Goal: Use online tool/utility: Use online tool/utility

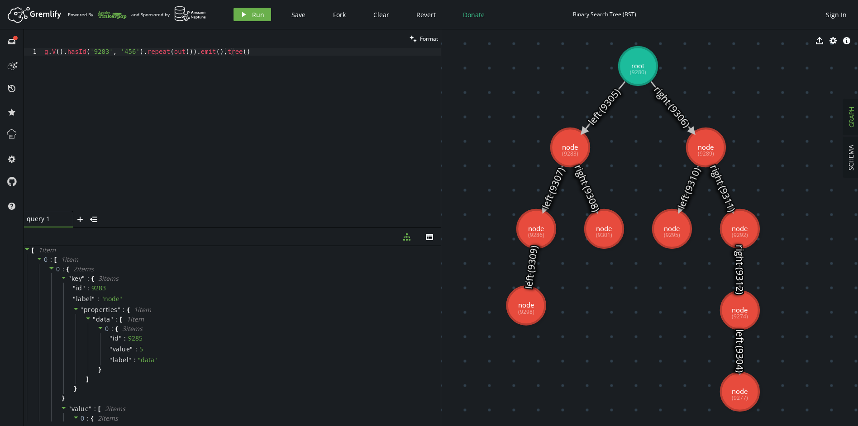
scroll to position [0, 177]
click at [606, 102] on icon at bounding box center [603, 106] width 40 height 49
click at [600, 113] on icon at bounding box center [603, 106] width 40 height 49
click at [504, 38] on icon "edit" at bounding box center [506, 40] width 7 height 7
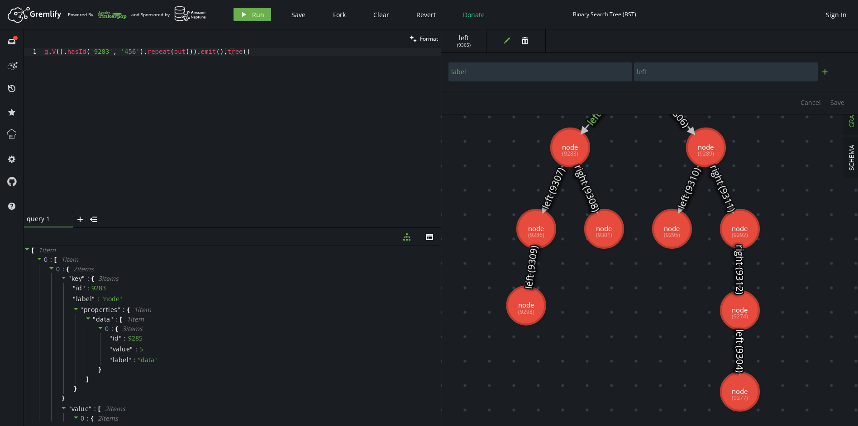
click at [823, 76] on button "plus" at bounding box center [825, 72] width 14 height 14
click at [596, 98] on input "text" at bounding box center [539, 96] width 183 height 19
type input "Eff date"
type input "1"
type input "[DATE]"
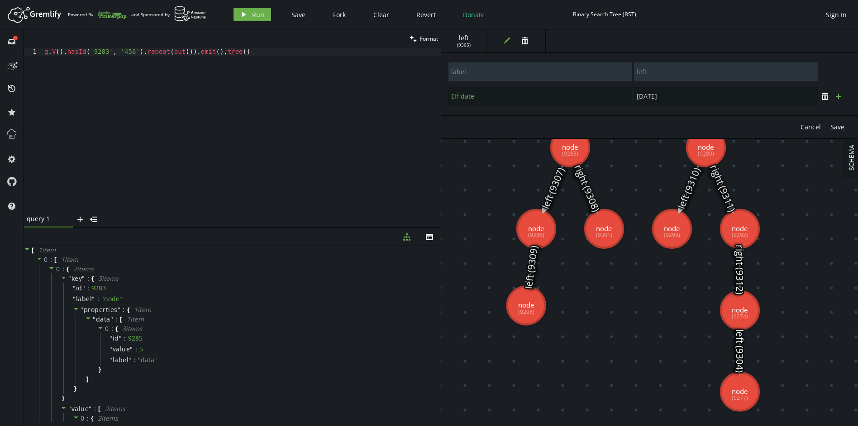
click at [832, 98] on button "plus" at bounding box center [839, 97] width 14 height 14
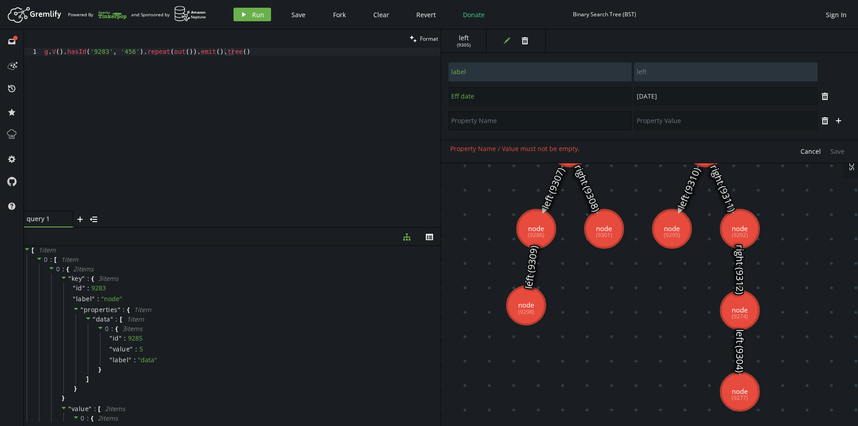
click at [478, 122] on input "text" at bounding box center [539, 120] width 183 height 19
type input "end date"
type input "[DATE]"
click at [839, 147] on button "Save" at bounding box center [837, 152] width 23 height 14
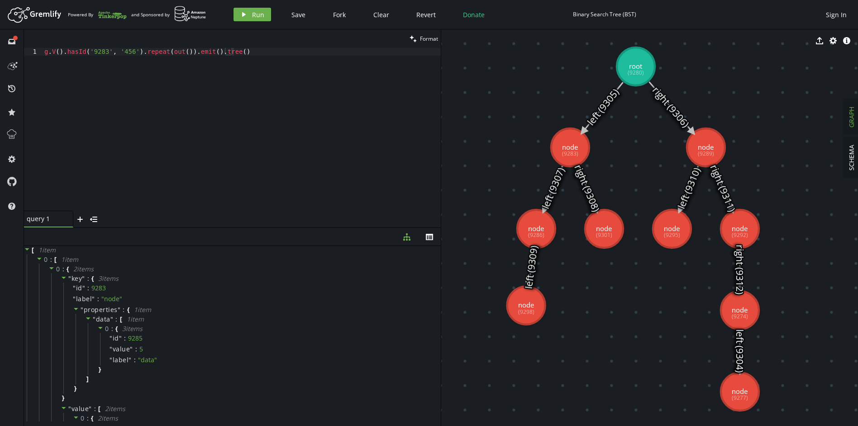
click at [597, 112] on icon at bounding box center [603, 106] width 40 height 49
click at [54, 65] on div "g . V ( ) . hasId ( '9283' , '456' ) . repeat ( out ( )) . emit ( ) . tree ( )" at bounding box center [242, 137] width 399 height 178
click at [93, 52] on div "g . V ( ) . hasId ( '9283' , '456' ) . repeat ( out ( )) . emit ( ) . tree ( )" at bounding box center [242, 137] width 399 height 178
click at [176, 52] on div "g . V ( ) . hasId ( '9283' , '456' ) . repeat ( out ( )) . emit ( ) . tree ( )" at bounding box center [242, 137] width 399 height 178
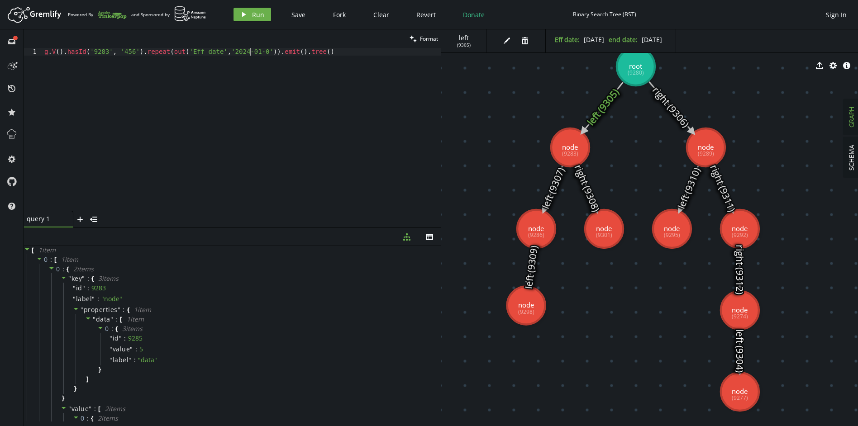
scroll to position [0, 209]
click at [219, 52] on div "g . V ( ) . hasId ( '9283' , '456' ) . repeat ( out ( 'Eff date' , '[DATE]' )) …" at bounding box center [242, 137] width 399 height 178
click at [256, 51] on div "g . V ( ) . hasId ( '9283' , '456' ) . repeat ( out ( 'Eff date' , '[DATE]' )) …" at bounding box center [242, 137] width 399 height 178
click at [255, 16] on span "Run" at bounding box center [258, 14] width 12 height 9
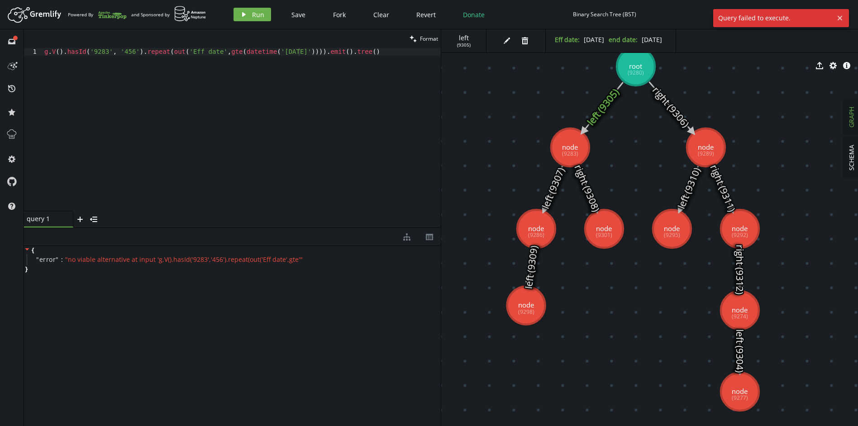
click at [221, 54] on div "g . V ( ) . hasId ( '9283' , '456' ) . repeat ( out ( 'Eff date' , gte ( dateti…" at bounding box center [242, 137] width 399 height 178
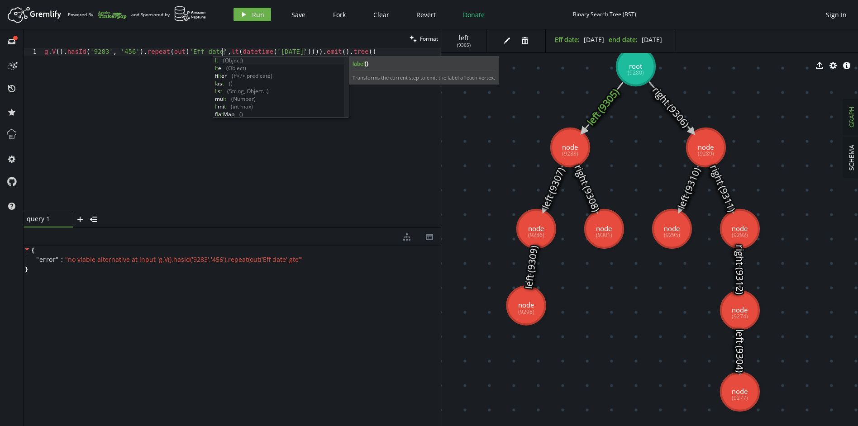
scroll to position [0, 181]
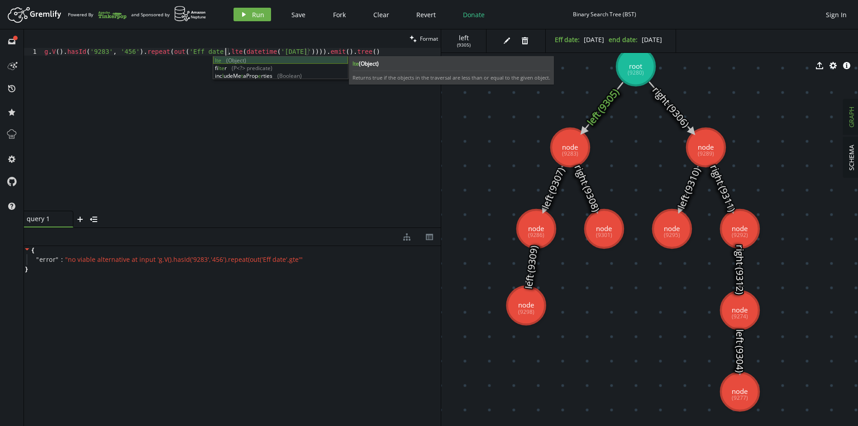
click at [249, 62] on div "lte (Object) fi lte r (P<?> predicate) inc l udeMe t aProp e rties (Boolean)" at bounding box center [280, 76] width 135 height 38
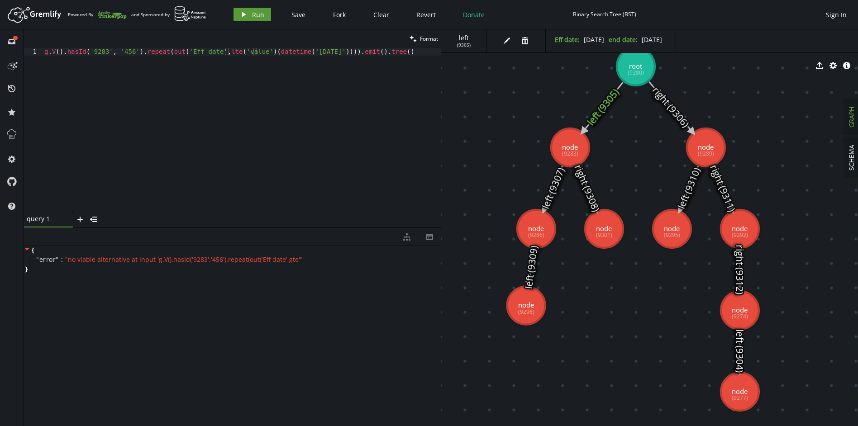
click at [248, 19] on button "play Run" at bounding box center [253, 15] width 38 height 14
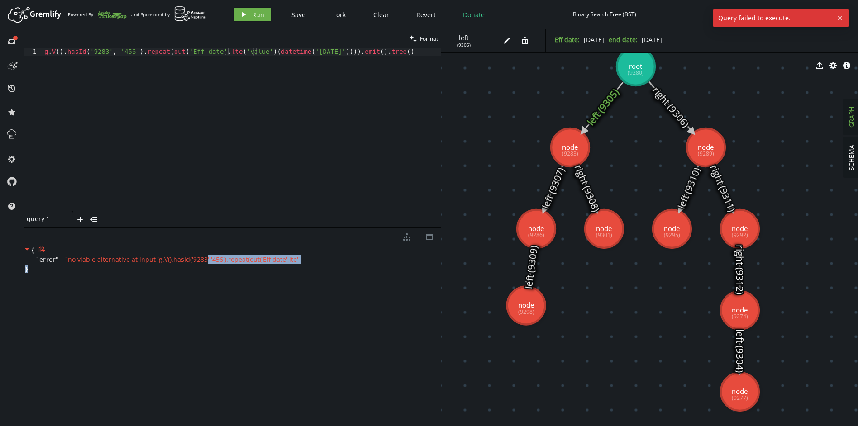
drag, startPoint x: 200, startPoint y: 260, endPoint x: 299, endPoint y: 268, distance: 99.0
click at [299, 268] on div "{ " error " : " no viable alternative at input 'g.V().hasId('9283','456').repea…" at bounding box center [232, 259] width 417 height 27
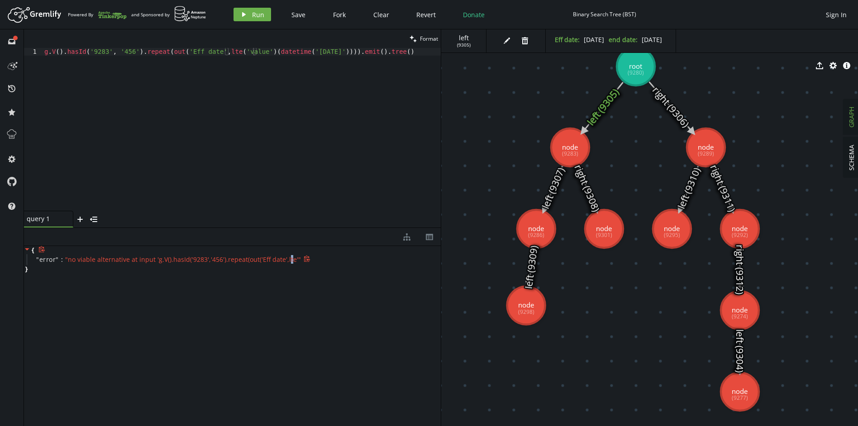
click at [286, 259] on span "" no viable alternative at input 'g.V().hasId('9283','456').repeat(out('Eff dat…" at bounding box center [183, 259] width 236 height 9
click at [222, 53] on div "g . V ( ) . hasId ( '9283' , '456' ) . repeat ( out ( 'Eff date' , lte ( 'value…" at bounding box center [242, 137] width 399 height 178
click at [286, 260] on span "" no viable alternative at input 'g.V().hasId('9283','456').repeat(out('Eff dat…" at bounding box center [183, 259] width 236 height 9
click at [243, 53] on div "g . V ( ) . hasId ( '9283' , '456' ) . repeat ( out ( 'Eff date' , lte ( 'value…" at bounding box center [242, 137] width 399 height 178
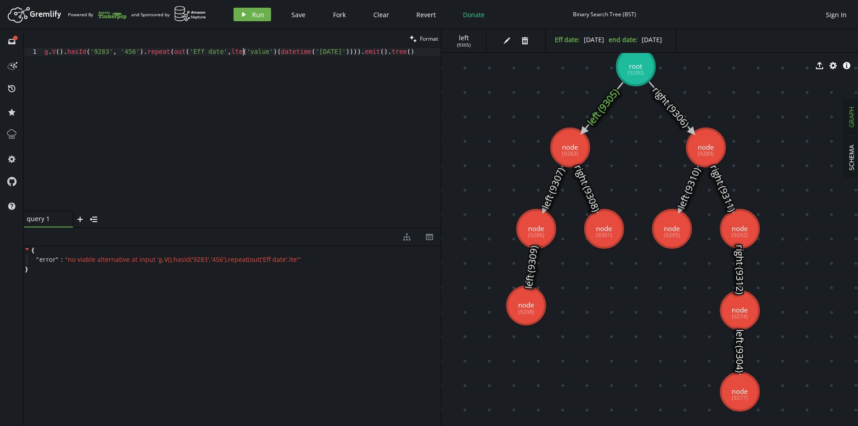
click at [243, 53] on div "g . V ( ) . hasId ( '9283' , '456' ) . repeat ( out ( 'Eff date' , lte ( 'value…" at bounding box center [242, 137] width 399 height 178
type textarea "g.V().hasId('9283', '456').repeat(out('Eff date',lte()(datetime('[DATE]')))).em…"
click at [197, 55] on div "g . V ( ) . hasId ( '9283' , '456' ) . repeat ( out ( 'Eff date' , lte ( ) ( da…" at bounding box center [242, 137] width 399 height 178
click at [241, 14] on icon "play" at bounding box center [243, 14] width 7 height 7
click at [604, 106] on icon at bounding box center [603, 106] width 40 height 49
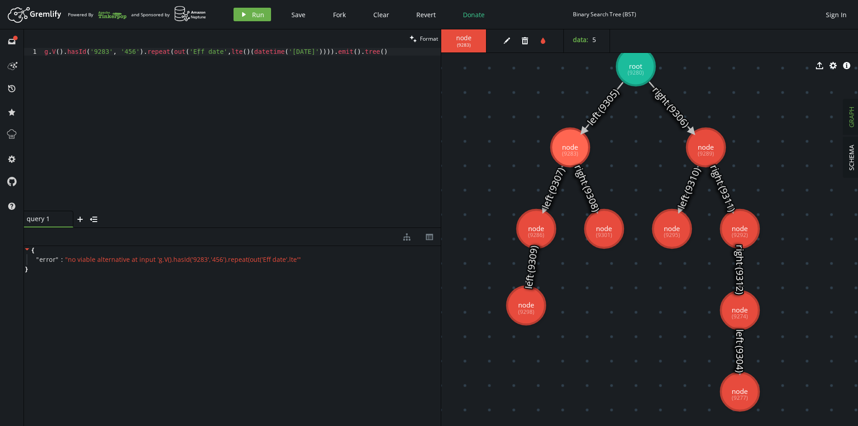
click at [602, 105] on icon at bounding box center [603, 106] width 40 height 49
click at [628, 74] on div "export cog info-sign" at bounding box center [649, 65] width 417 height 23
click at [550, 187] on icon at bounding box center [553, 189] width 18 height 44
click at [552, 191] on icon at bounding box center [553, 189] width 18 height 44
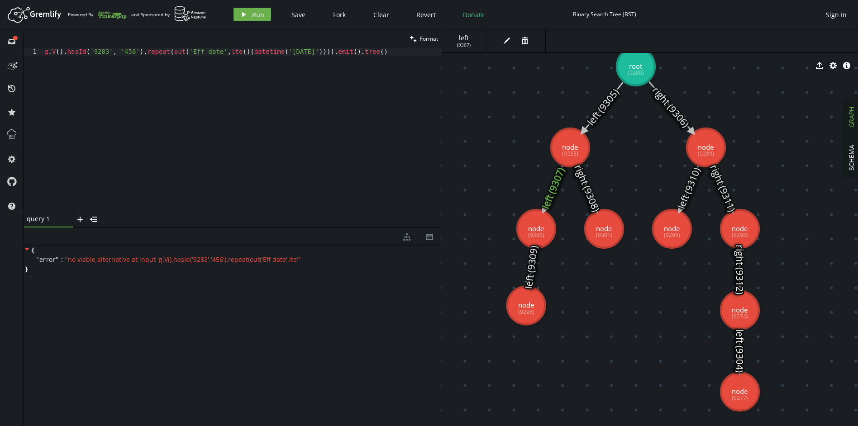
click at [552, 191] on icon at bounding box center [553, 189] width 18 height 44
click at [505, 43] on icon "edit" at bounding box center [506, 40] width 7 height 7
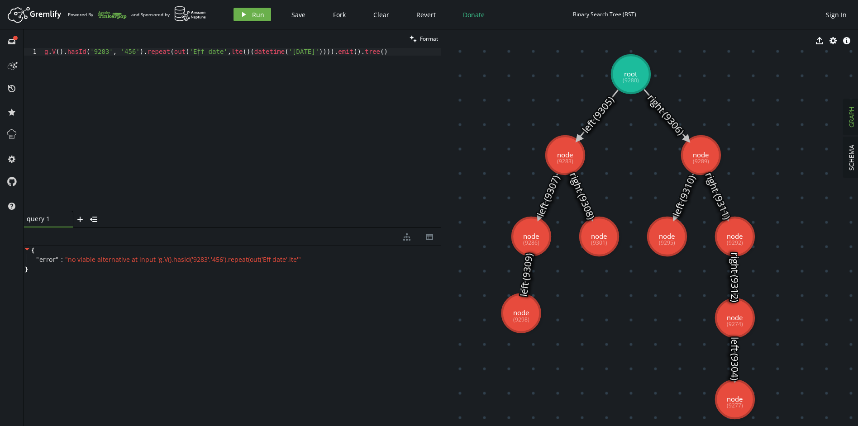
drag, startPoint x: 679, startPoint y: 153, endPoint x: 674, endPoint y: 161, distance: 9.2
drag, startPoint x: 690, startPoint y: 162, endPoint x: 551, endPoint y: 232, distance: 154.8
click at [682, 161] on use at bounding box center [701, 155] width 38 height 38
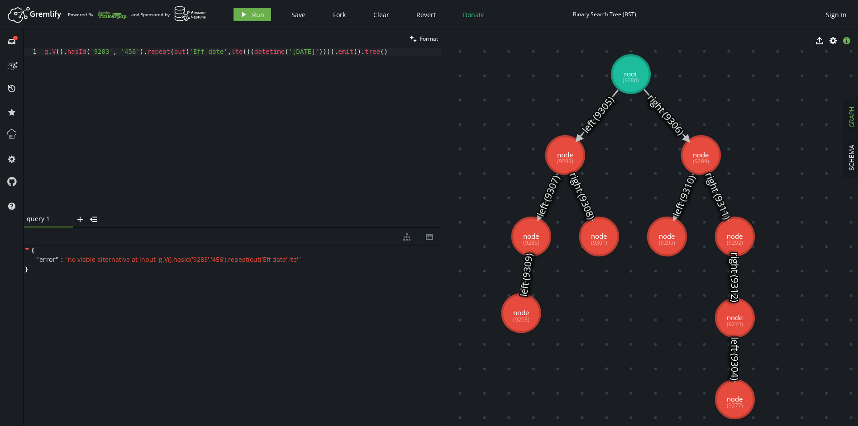
click at [847, 43] on icon "button" at bounding box center [846, 40] width 7 height 7
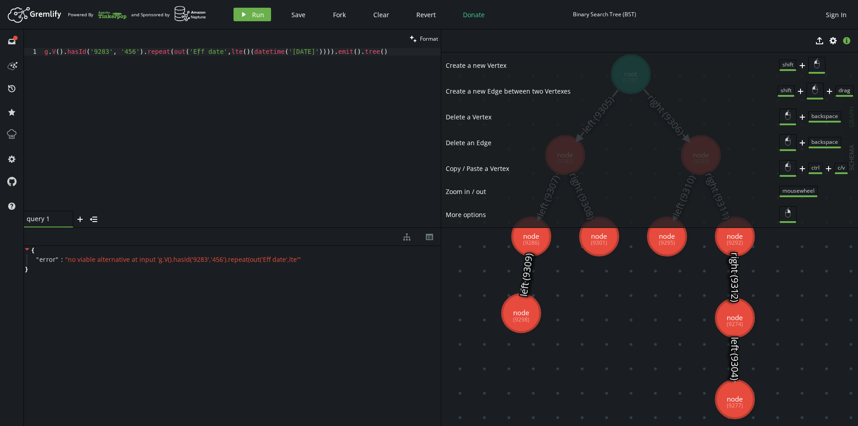
drag, startPoint x: 793, startPoint y: 246, endPoint x: 792, endPoint y: 218, distance: 28.1
click at [849, 38] on icon "button" at bounding box center [846, 40] width 7 height 7
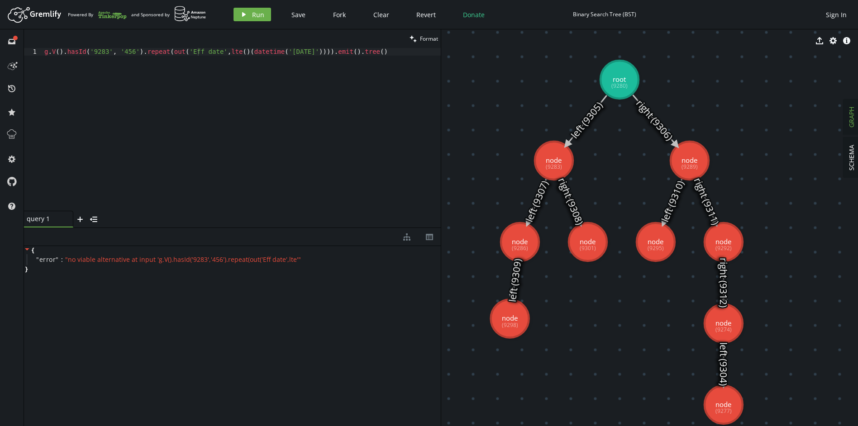
drag, startPoint x: 681, startPoint y: 162, endPoint x: 669, endPoint y: 169, distance: 13.0
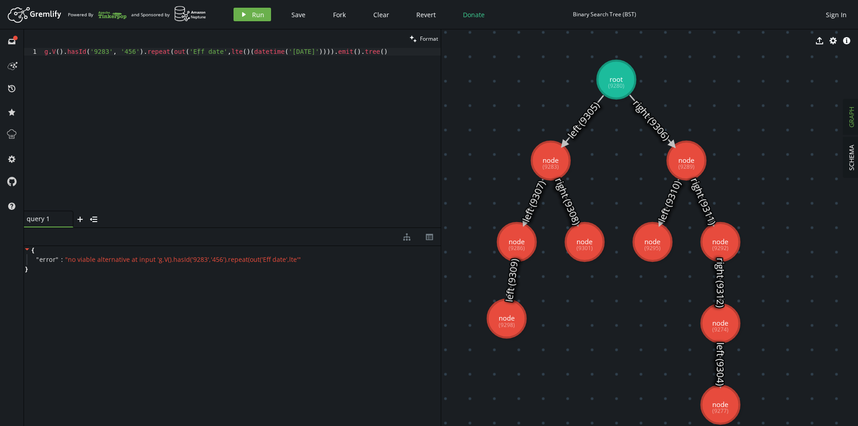
drag, startPoint x: 662, startPoint y: 176, endPoint x: 669, endPoint y: 170, distance: 9.3
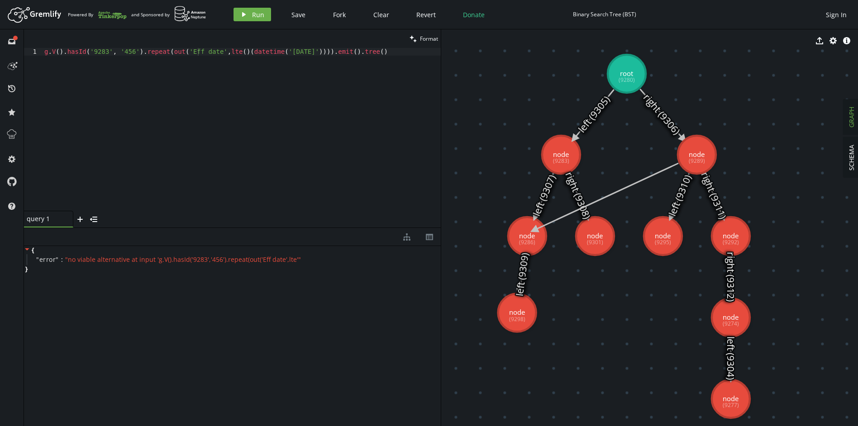
drag, startPoint x: 680, startPoint y: 162, endPoint x: 534, endPoint y: 230, distance: 161.1
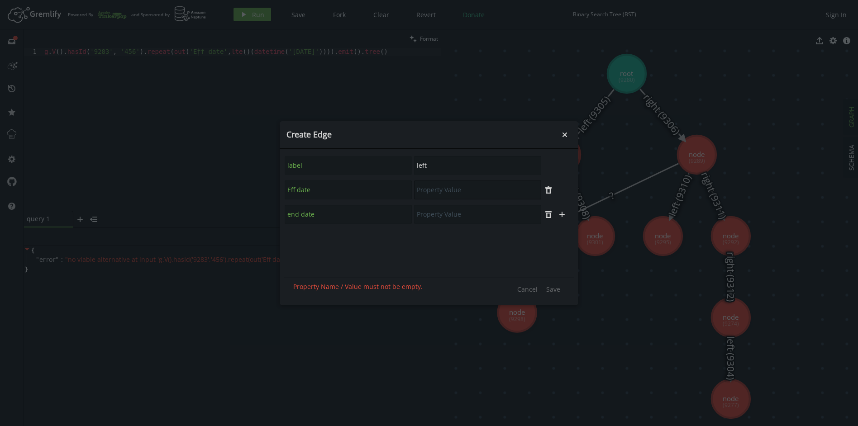
click at [432, 195] on input "text" at bounding box center [477, 190] width 127 height 19
type input "[DATE]"
click at [445, 219] on input "text" at bounding box center [477, 214] width 127 height 19
type input "[DATE]"
click at [443, 194] on input "[DATE]" at bounding box center [477, 190] width 127 height 19
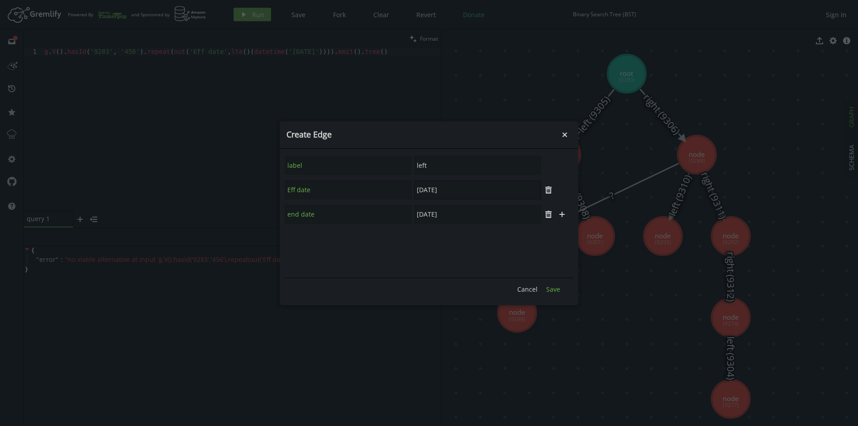
type input "[DATE]"
click at [551, 286] on span "Save" at bounding box center [553, 289] width 14 height 9
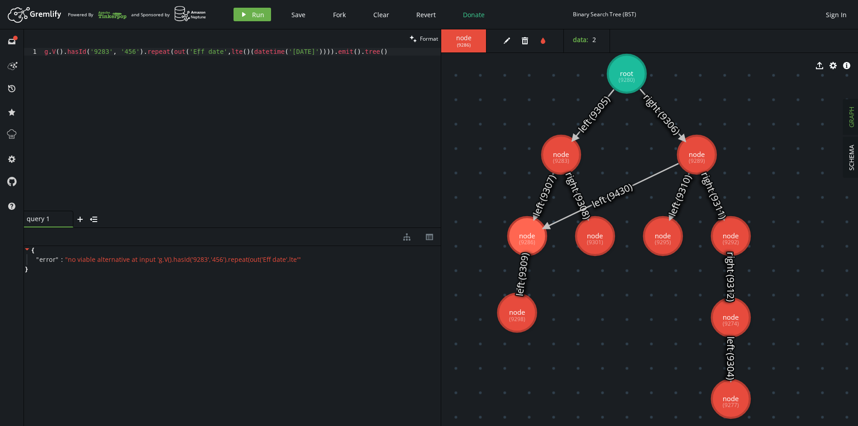
click at [544, 191] on icon at bounding box center [544, 196] width 18 height 44
click at [619, 194] on icon at bounding box center [611, 196] width 133 height 64
click at [229, 51] on div "g . V ( ) . hasId ( '9283' , '456' ) . repeat ( out ( 'Eff date' , lte ( ) ( da…" at bounding box center [242, 137] width 399 height 178
click at [290, 96] on div "g . V ( ) . hasId ( '9283' , '456' ) . repeat ( out ( 'Eff date' , lte ( dateti…" at bounding box center [242, 137] width 399 height 178
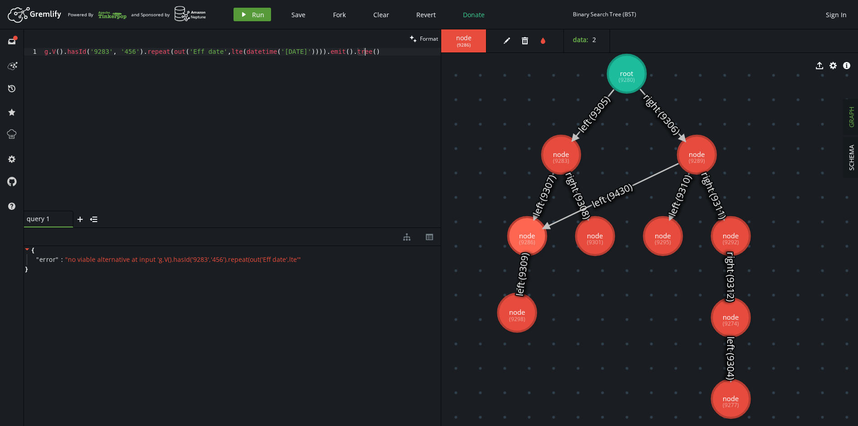
click at [262, 18] on span "Run" at bounding box center [258, 14] width 12 height 9
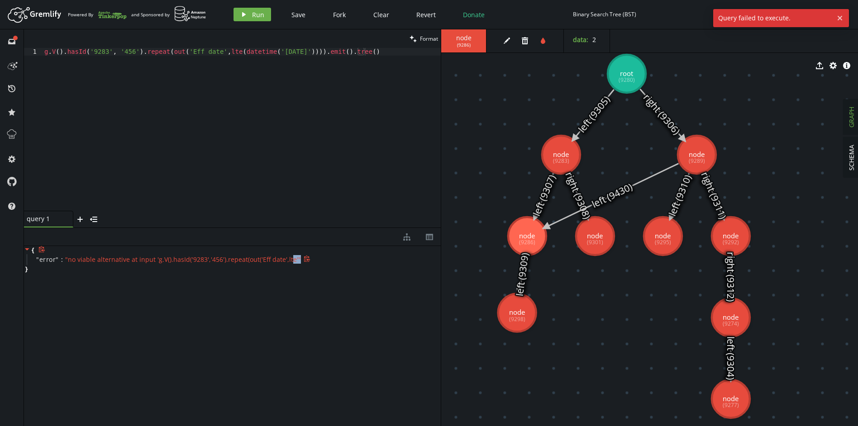
drag, startPoint x: 287, startPoint y: 258, endPoint x: 306, endPoint y: 258, distance: 19.0
click at [306, 258] on div "" error " : " no viable alternative at input 'g.V().hasId('9283','456').repeat(…" at bounding box center [234, 259] width 414 height 11
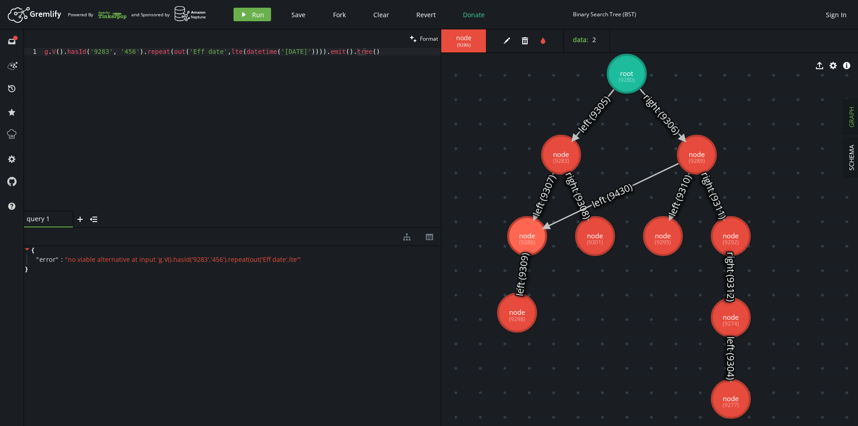
click at [303, 292] on div "{ " error " : " no viable alternative at input 'g.V().hasId('9283','456').repea…" at bounding box center [232, 334] width 417 height 176
drag, startPoint x: 88, startPoint y: 50, endPoint x: 131, endPoint y: 51, distance: 43.0
click at [131, 51] on div "g . V ( ) . hasId ( '9283' , '456' ) . repeat ( out ( 'Eff date' , lte ( dateti…" at bounding box center [242, 137] width 399 height 178
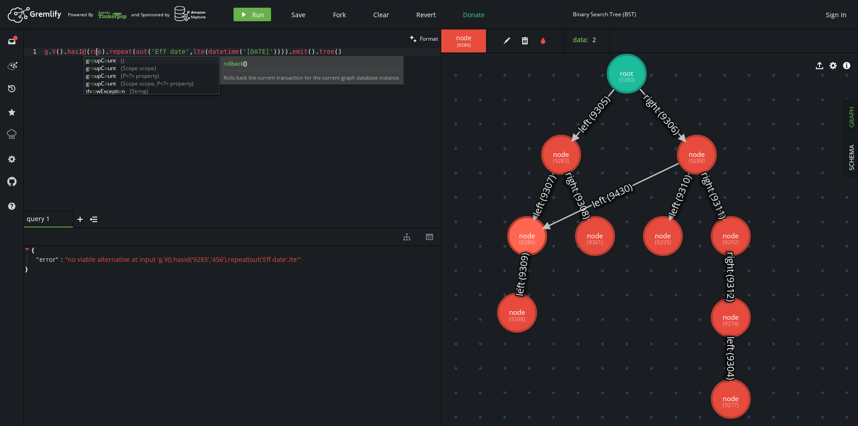
scroll to position [0, 56]
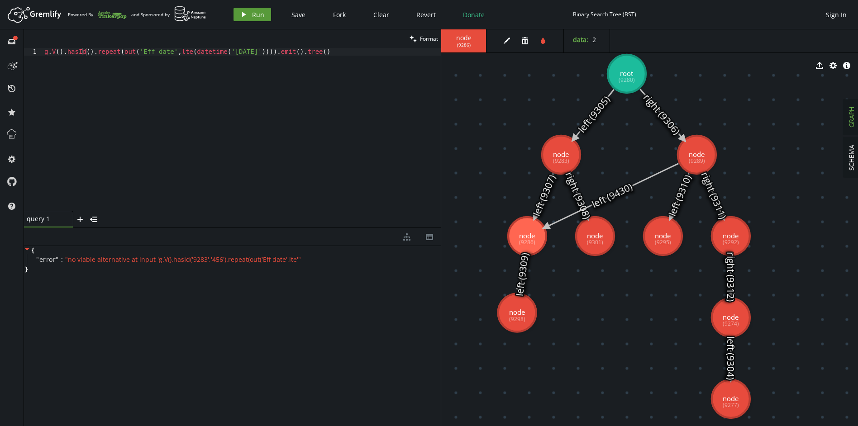
click at [252, 11] on span "Run" at bounding box center [258, 14] width 12 height 9
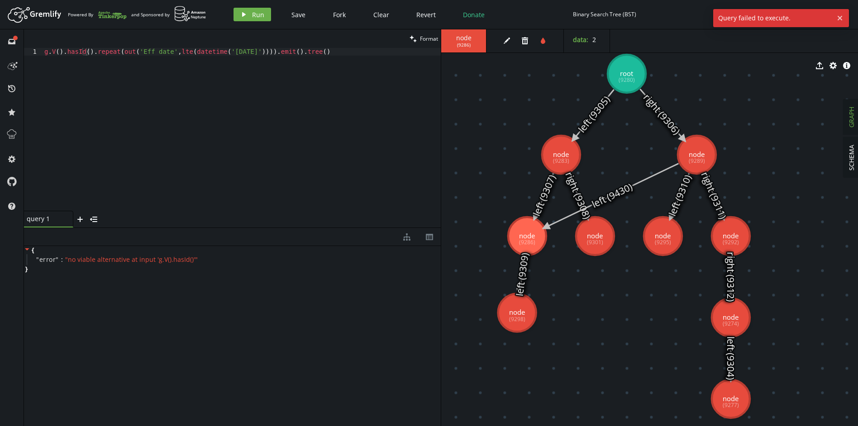
click at [86, 52] on div "g . V ( ) . hasId ( ) . repeat ( out ( 'Eff date' , lte ( datetime ( '[DATE]' )…" at bounding box center [242, 137] width 399 height 178
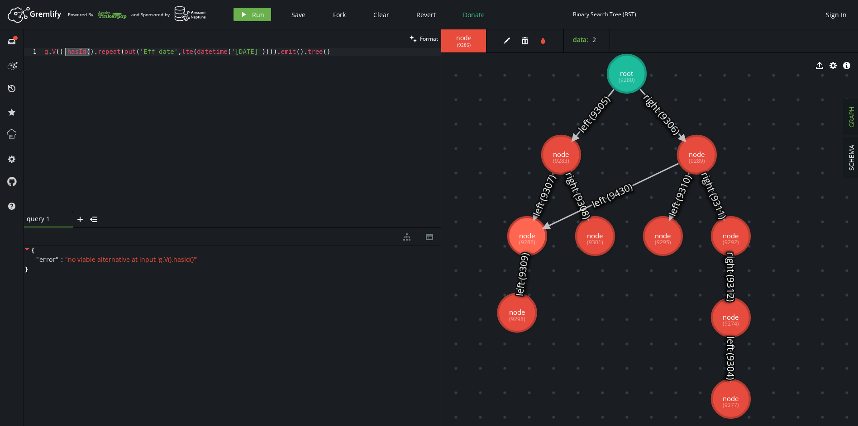
drag, startPoint x: 88, startPoint y: 51, endPoint x: 64, endPoint y: 53, distance: 23.7
click at [64, 53] on div "g . V ( ) . hasId ( ) . repeat ( out ( 'Eff date' , lte ( datetime ( '[DATE]' )…" at bounding box center [242, 137] width 399 height 178
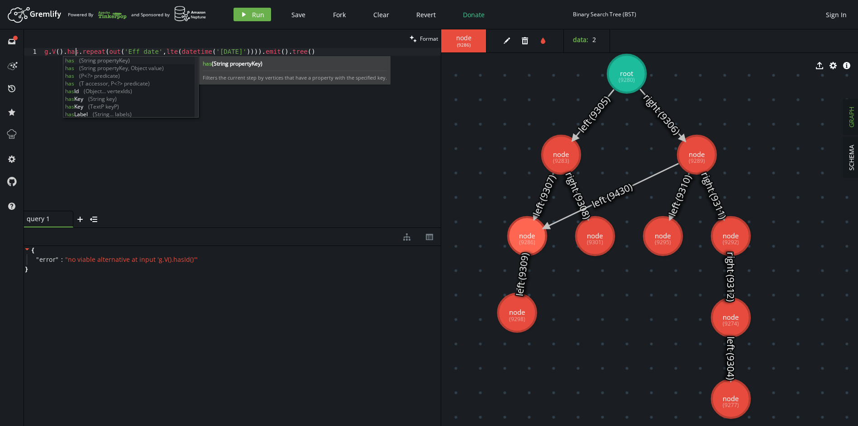
scroll to position [0, 34]
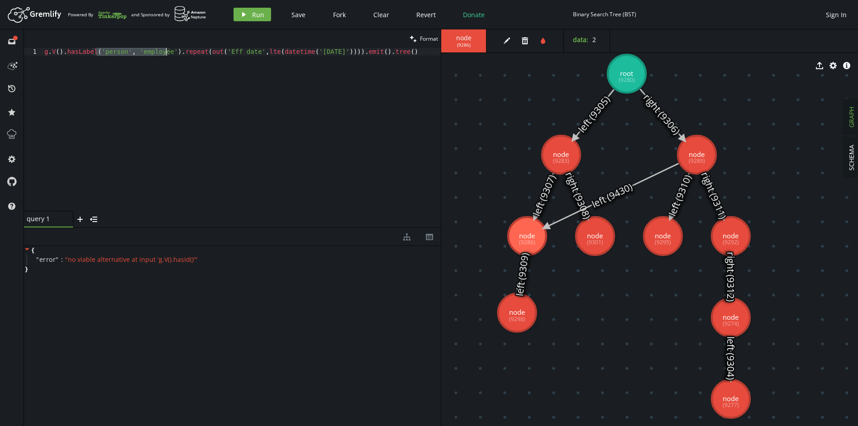
drag, startPoint x: 96, startPoint y: 49, endPoint x: 166, endPoint y: 51, distance: 70.2
click at [166, 51] on div "g . V ( ) . hasLabel ( 'person' , 'employee' ) . repeat ( out ( 'Eff date' , lt…" at bounding box center [242, 137] width 399 height 178
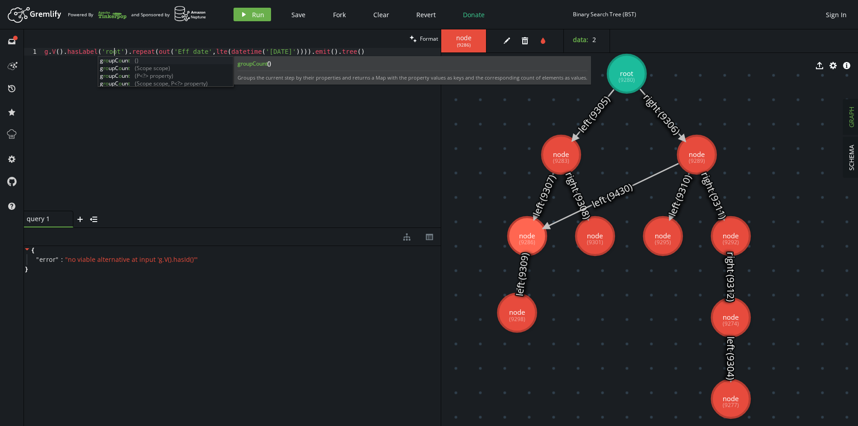
scroll to position [0, 69]
click at [168, 131] on div "g . V ( ) . hasLabel ( 'root' ) . repeat ( out ( 'Eff date' , lte ( datetime ( …" at bounding box center [242, 137] width 399 height 178
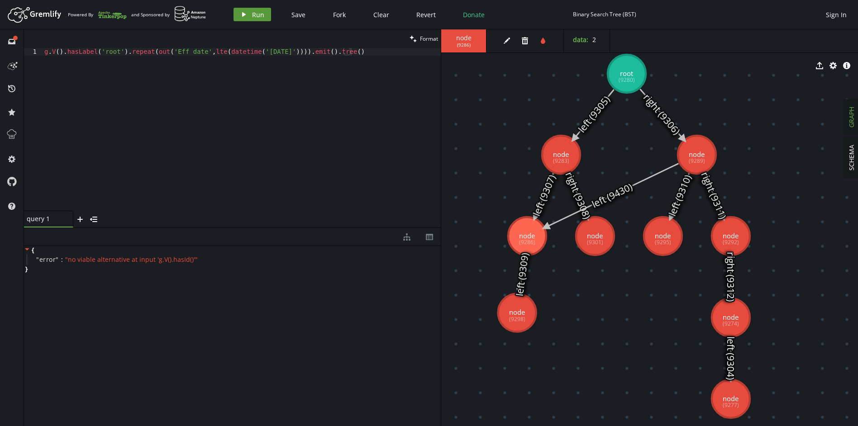
click at [252, 14] on span "Run" at bounding box center [258, 14] width 12 height 9
drag, startPoint x: 274, startPoint y: 260, endPoint x: 323, endPoint y: 259, distance: 49.3
click at [323, 259] on div "" error " : " no viable alternative at input 'g.V().hasLabel('root').repeat(out…" at bounding box center [234, 259] width 414 height 11
click at [229, 52] on div "g . V ( ) . hasLabel ( 'root' ) . repeat ( out ( 'Eff date' , lte ( datetime ( …" at bounding box center [242, 137] width 399 height 178
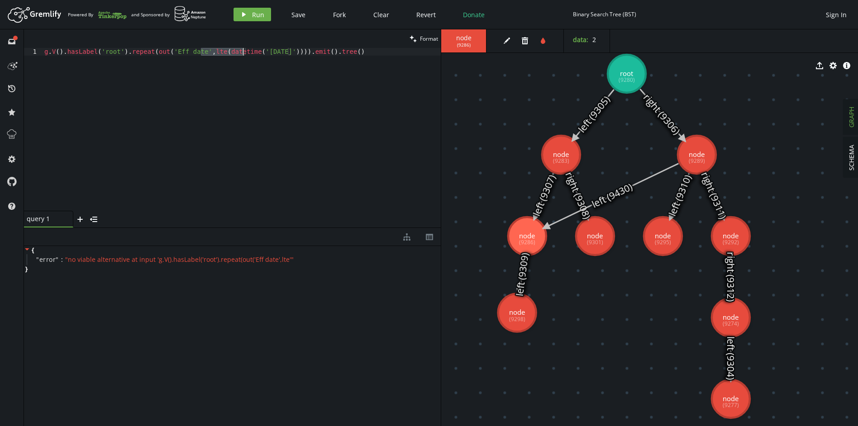
drag, startPoint x: 202, startPoint y: 52, endPoint x: 244, endPoint y: 52, distance: 42.5
click at [244, 52] on div "g . V ( ) . hasLabel ( 'root' ) . repeat ( out ( 'Eff date' , lte ( datetime ( …" at bounding box center [242, 137] width 399 height 178
type textarea "g.V().hasLabel('root').repeat(out('Eff date'('[DATE]')))).emit().tree()"
click at [253, 18] on span "Run" at bounding box center [258, 14] width 12 height 9
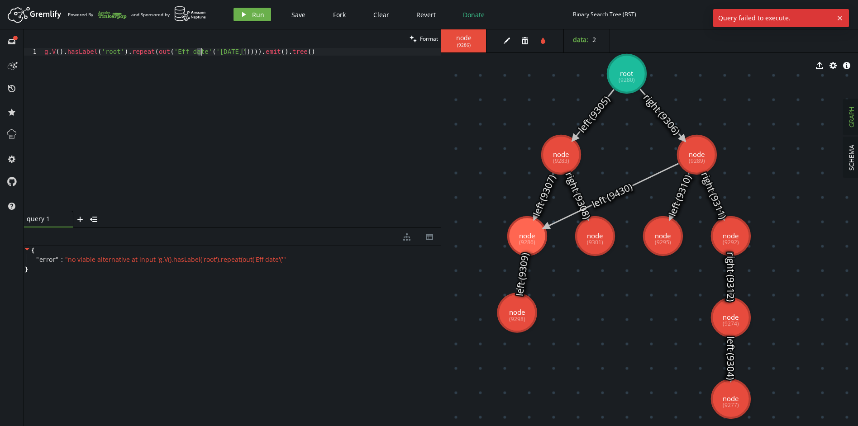
drag, startPoint x: 197, startPoint y: 53, endPoint x: 202, endPoint y: 53, distance: 5.0
click at [202, 53] on div "g . V ( ) . hasLabel ( 'root' ) . repeat ( out ( 'Eff date' ( '[DATE]' )))) . e…" at bounding box center [242, 137] width 399 height 178
click at [202, 78] on div "g . V ( ) . hasLabel ( 'root' ) . repeat ( out ( 'Eff date' ( '[DATE]' )))) . e…" at bounding box center [242, 137] width 399 height 178
